Goal: Information Seeking & Learning: Learn about a topic

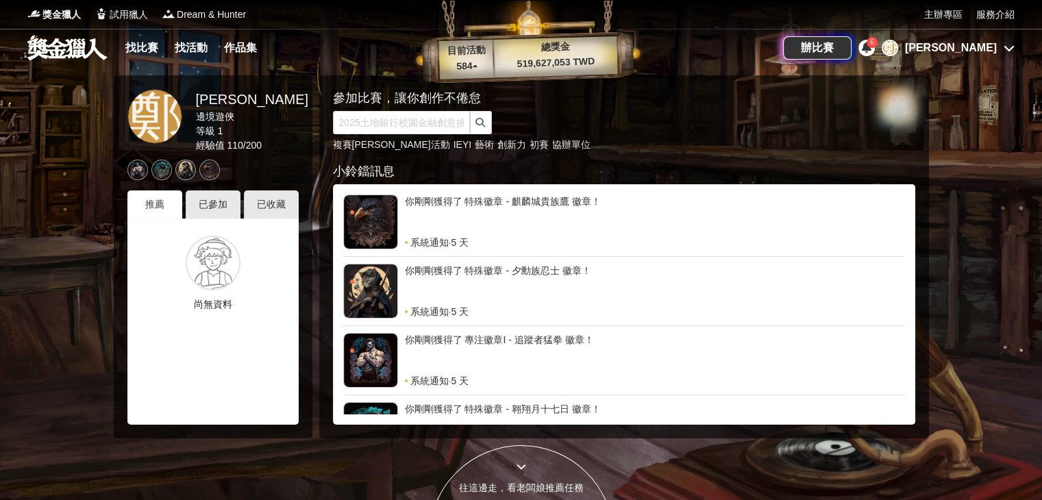
click at [872, 42] on icon at bounding box center [867, 47] width 10 height 11
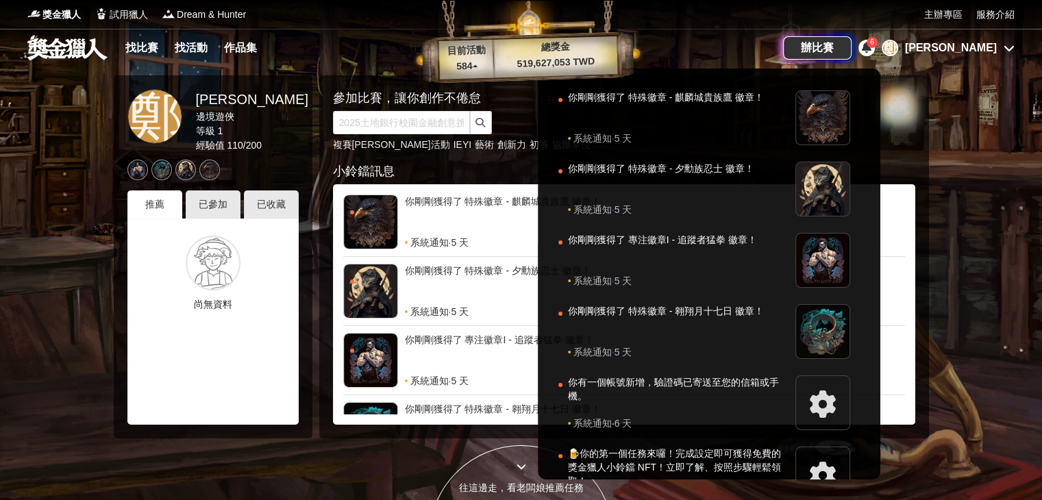
click at [978, 97] on div at bounding box center [521, 250] width 1042 height 500
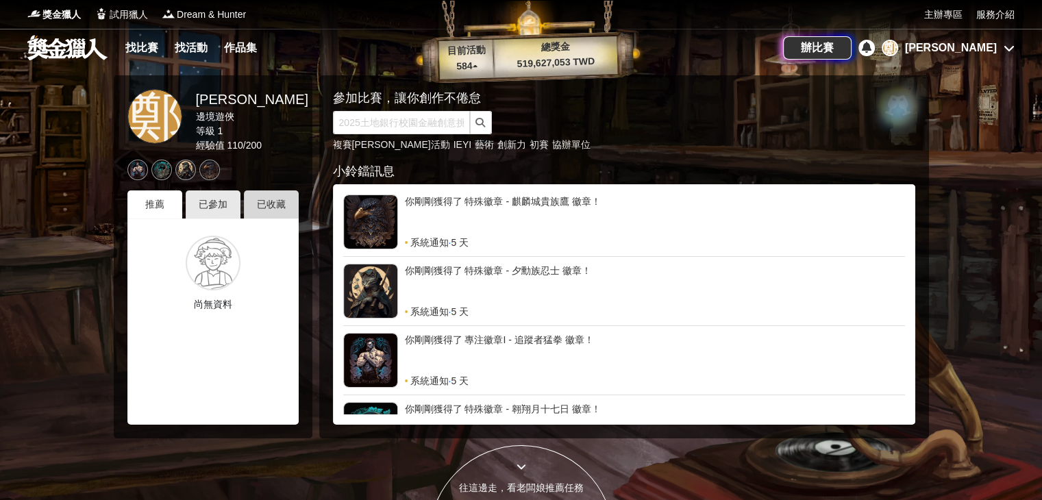
click at [282, 201] on div "已收藏" at bounding box center [271, 204] width 55 height 28
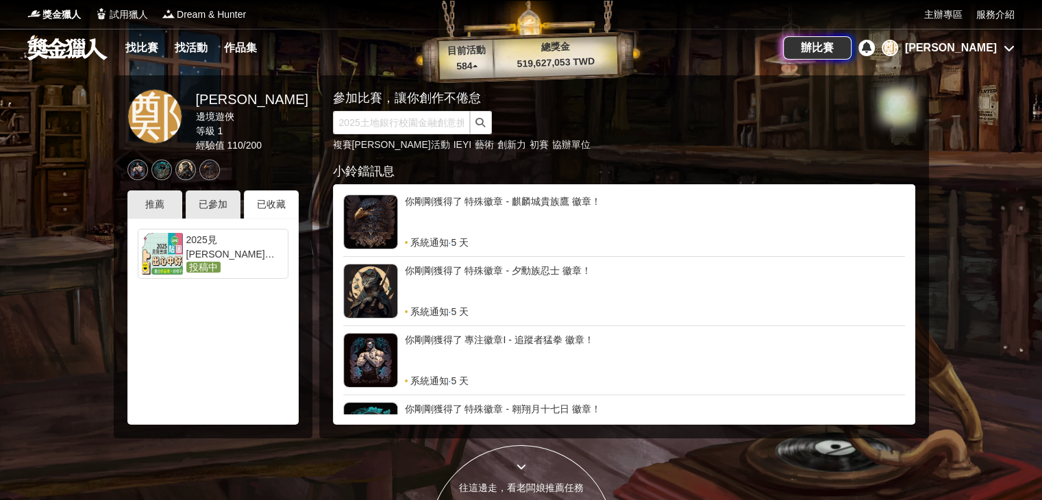
click at [234, 232] on link "2025見[PERSON_NAME]「貼出心中好樣子」貼圖徵選 投稿中" at bounding box center [213, 254] width 151 height 50
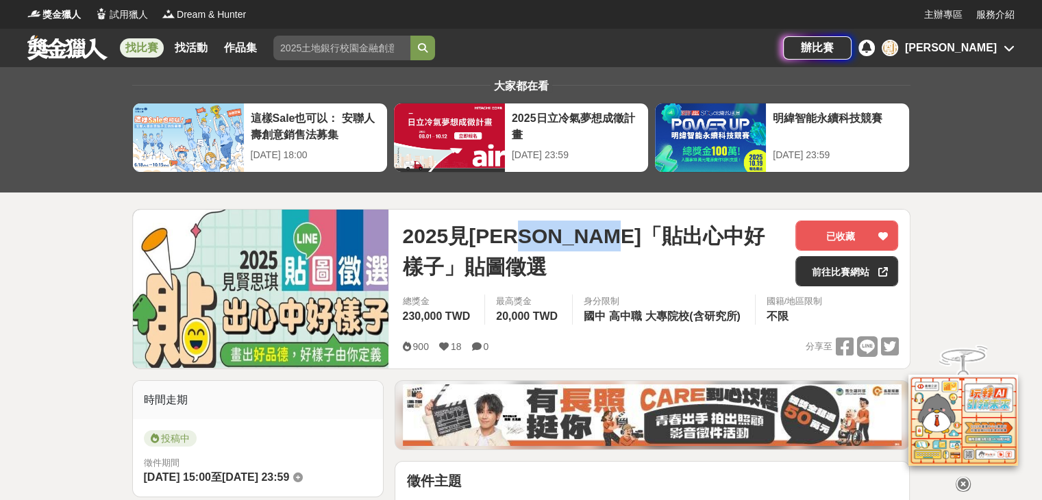
drag, startPoint x: 556, startPoint y: 239, endPoint x: 701, endPoint y: 230, distance: 144.9
click at [701, 230] on span "2025見[PERSON_NAME]「貼出心中好樣子」貼圖徵選" at bounding box center [593, 252] width 382 height 62
copy span "貼出心中好樣子"
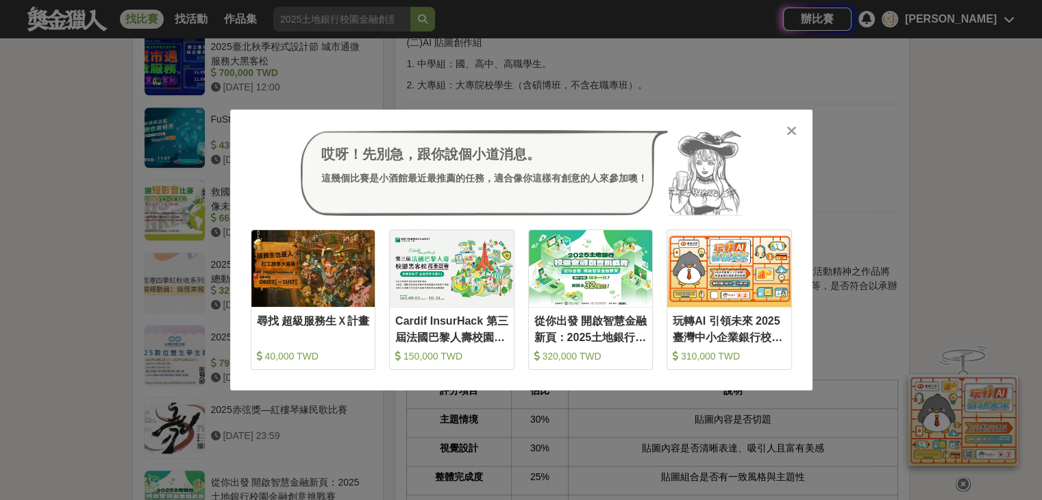
scroll to position [959, 0]
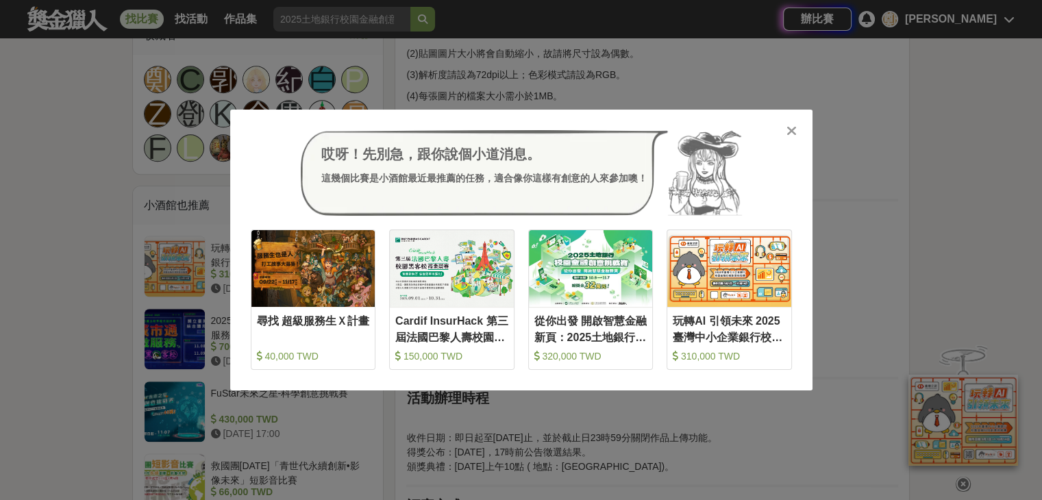
click at [792, 131] on icon at bounding box center [792, 131] width 10 height 14
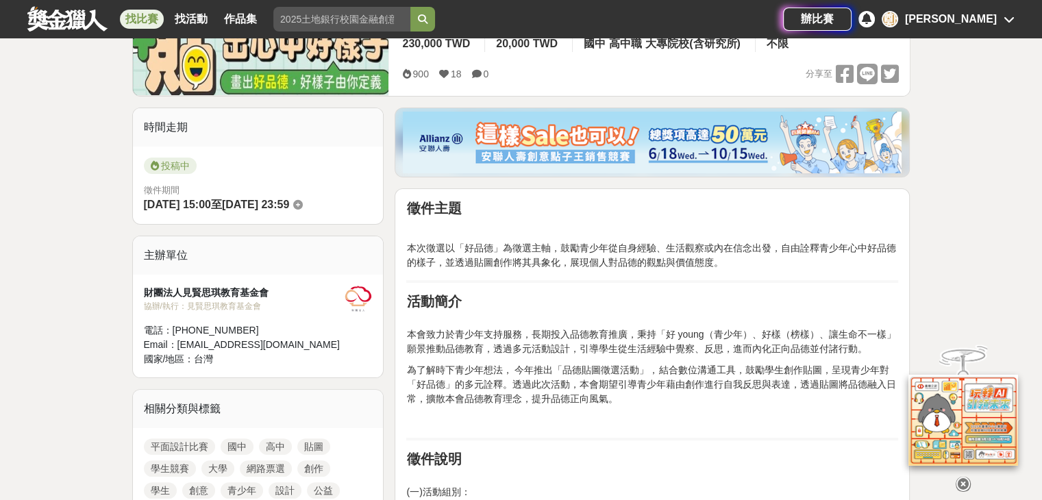
scroll to position [343, 0]
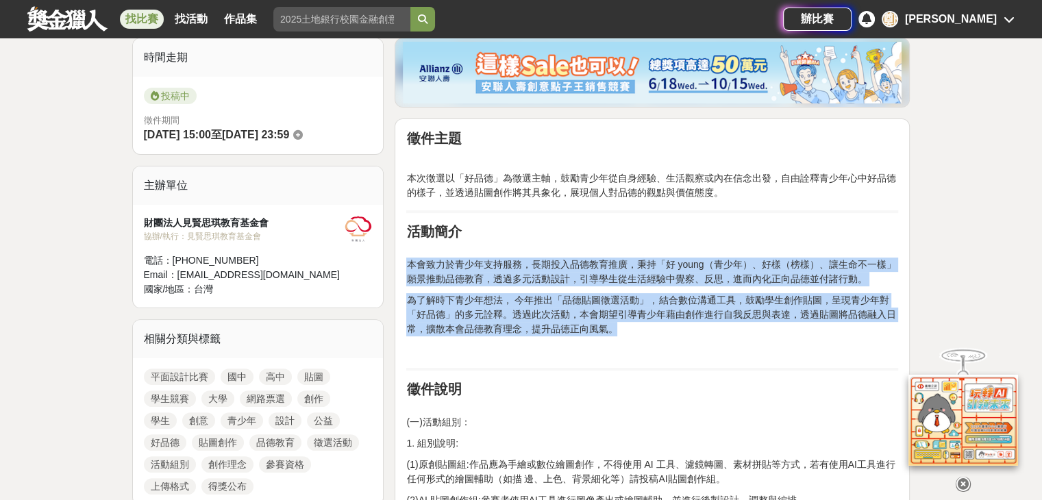
drag, startPoint x: 598, startPoint y: 331, endPoint x: 390, endPoint y: 259, distance: 220.4
copy div "本會致力於青少年支持服務，長期投入品德教育推廣，秉持「好 young（青少年）、好樣（榜樣）、讓生命不一樣」願景推動品德教育，透過多元活動設計，引導學生從生活…"
